Goal: Check status: Check status

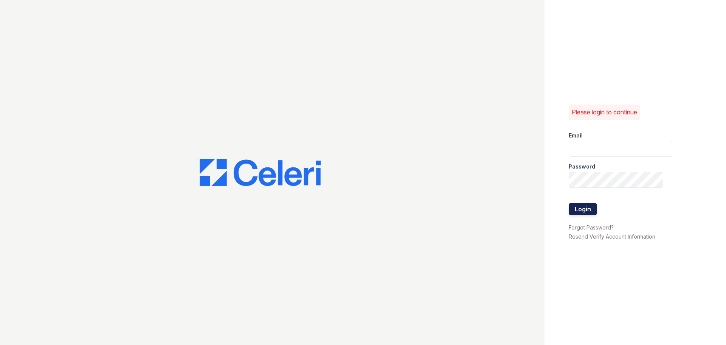
type input "trailside.pm@cafmanagement.com"
click at [572, 206] on button "Login" at bounding box center [583, 209] width 28 height 12
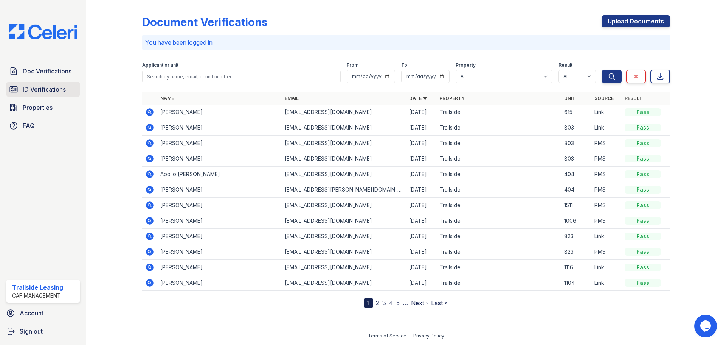
click at [46, 92] on span "ID Verifications" at bounding box center [44, 89] width 43 height 9
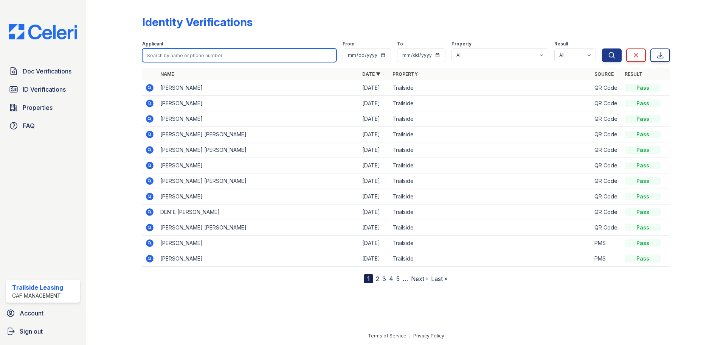
click at [162, 55] on input "search" at bounding box center [239, 55] width 194 height 14
type input "[PERSON_NAME]"
click at [602, 48] on button "Search" at bounding box center [612, 55] width 20 height 14
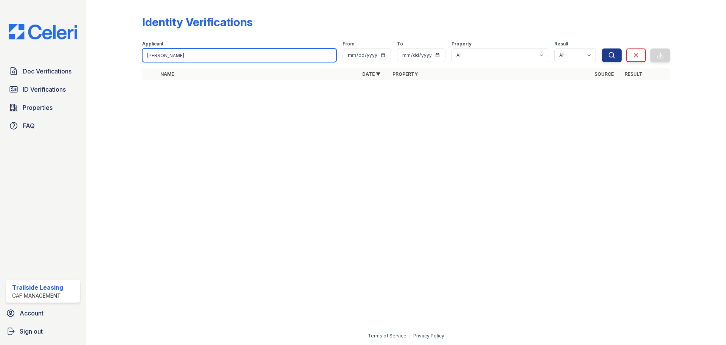
click at [166, 54] on input "[PERSON_NAME]" at bounding box center [239, 55] width 194 height 14
type input "[PERSON_NAME] del [PERSON_NAME]"
click at [602, 48] on button "Search" at bounding box center [612, 55] width 20 height 14
click at [162, 56] on input "[PERSON_NAME] del [PERSON_NAME]" at bounding box center [239, 55] width 194 height 14
type input "del [PERSON_NAME]"
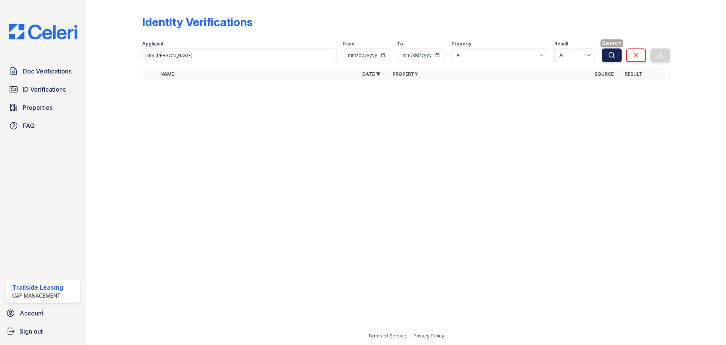
click at [608, 53] on icon "submit" at bounding box center [612, 55] width 8 height 8
click at [57, 91] on span "ID Verifications" at bounding box center [44, 89] width 43 height 9
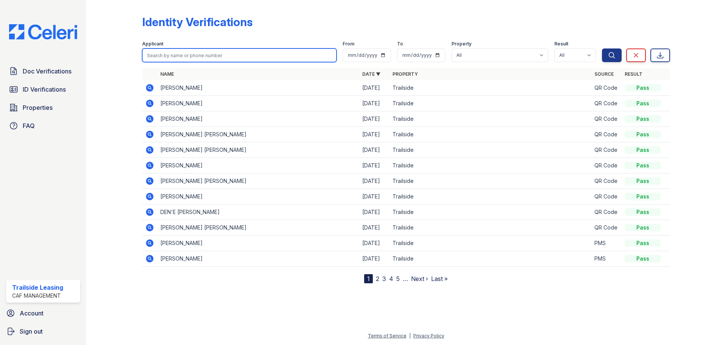
click at [152, 51] on input "search" at bounding box center [239, 55] width 194 height 14
type input "del [PERSON_NAME]"
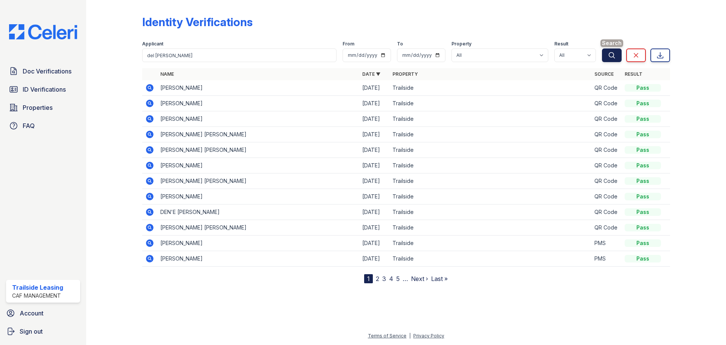
click at [609, 55] on icon "submit" at bounding box center [612, 55] width 6 height 6
